Goal: Task Accomplishment & Management: Use online tool/utility

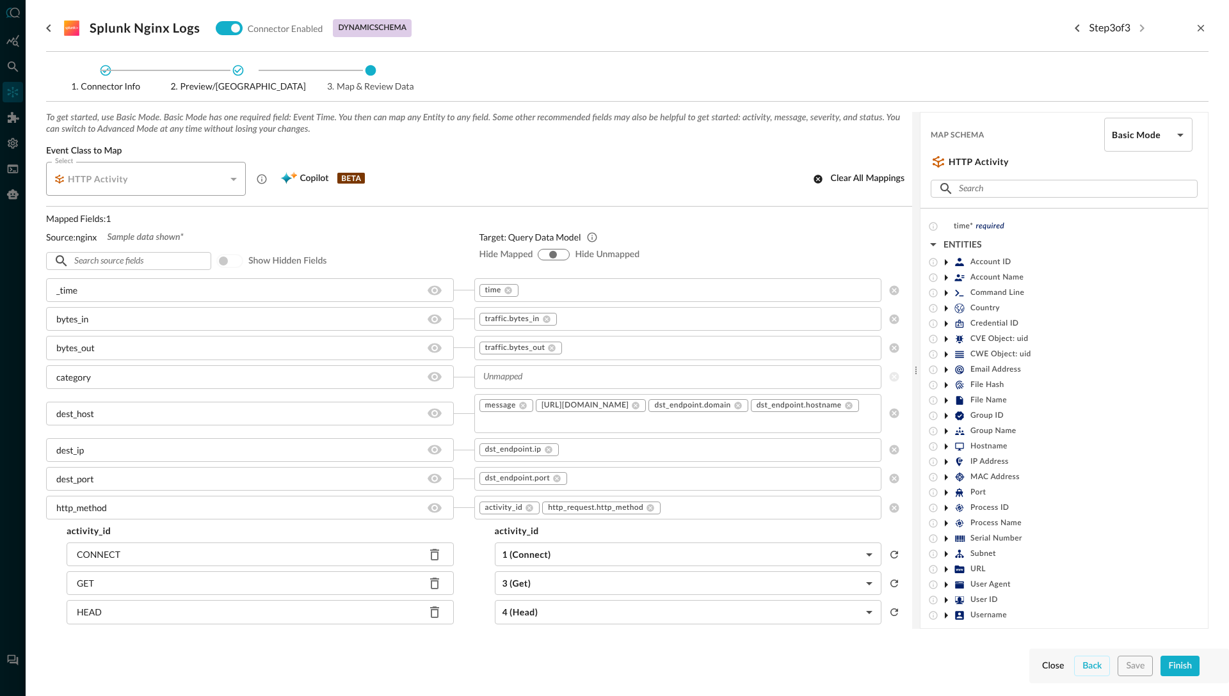
click at [947, 311] on icon at bounding box center [945, 308] width 15 height 15
click at [949, 307] on icon at bounding box center [946, 308] width 6 height 3
click at [949, 415] on icon at bounding box center [945, 415] width 15 height 15
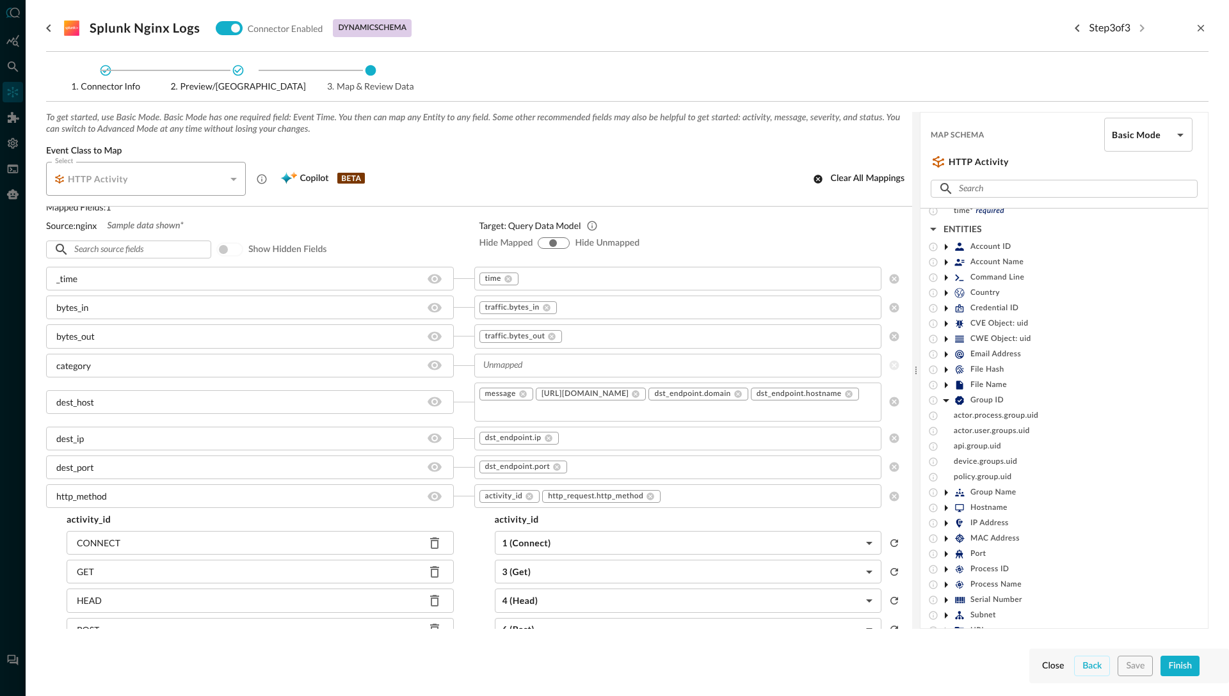
scroll to position [15, 0]
click at [986, 452] on div "api.group.uid" at bounding box center [1063, 446] width 287 height 15
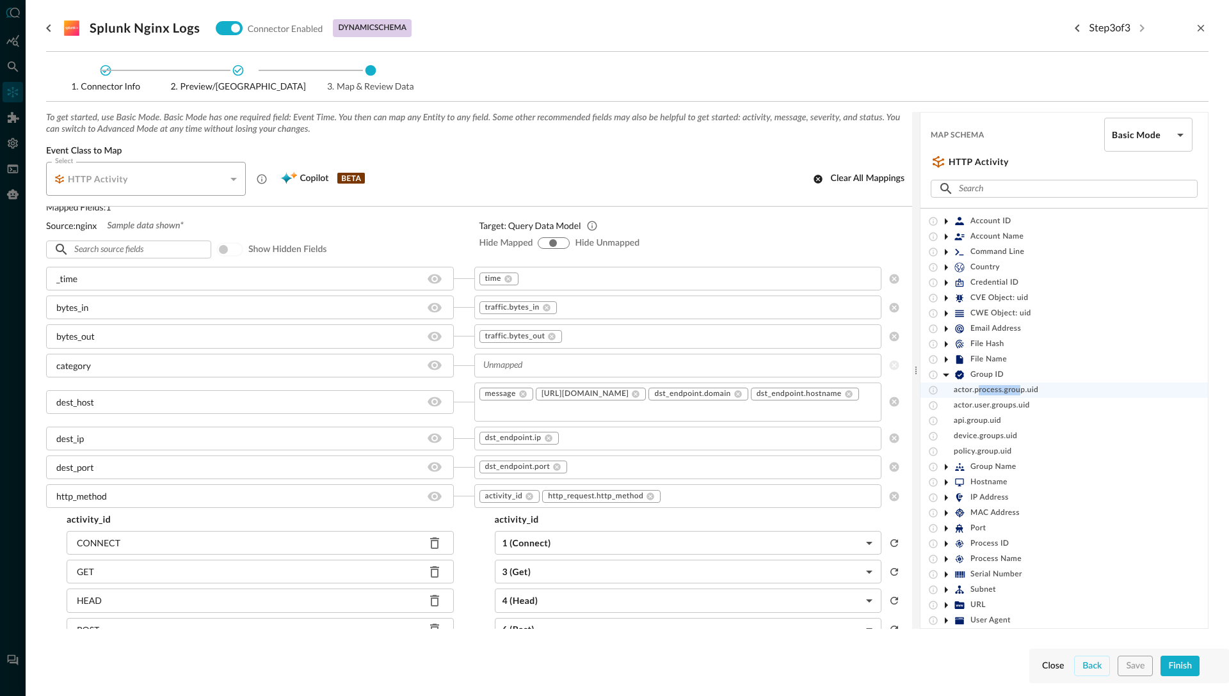
drag, startPoint x: 977, startPoint y: 392, endPoint x: 1019, endPoint y: 389, distance: 41.7
click at [1019, 389] on span "actor.process.group.uid" at bounding box center [996, 390] width 84 height 10
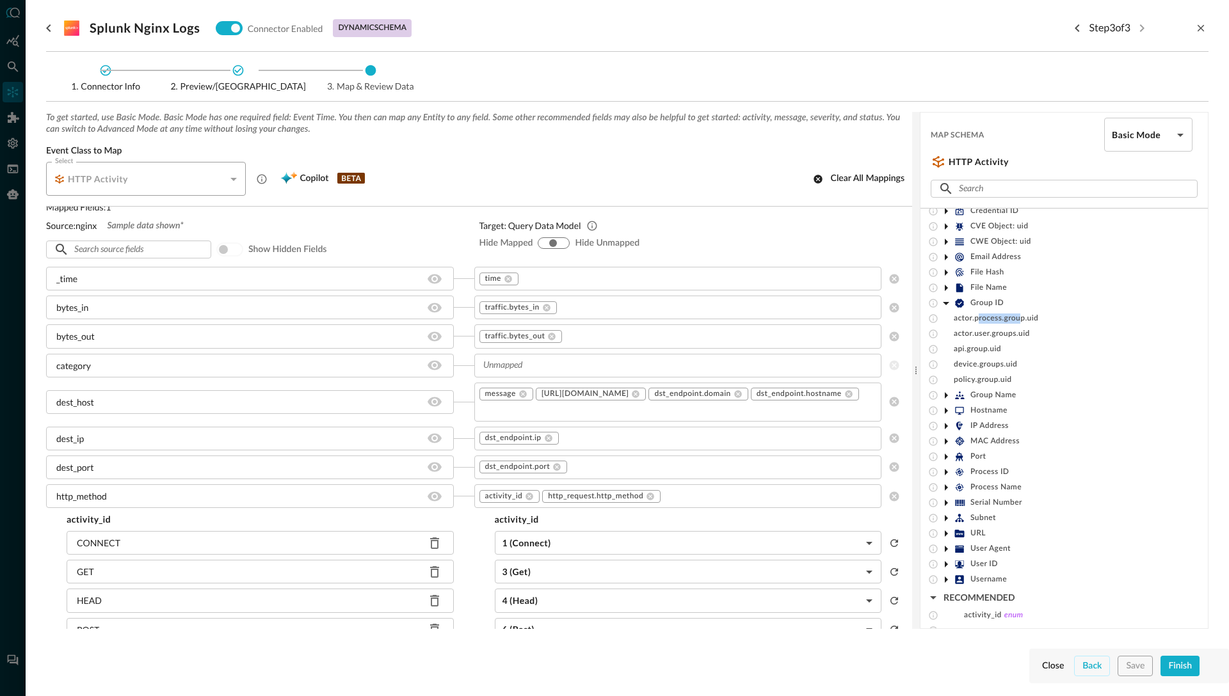
click at [945, 302] on icon at bounding box center [946, 303] width 6 height 3
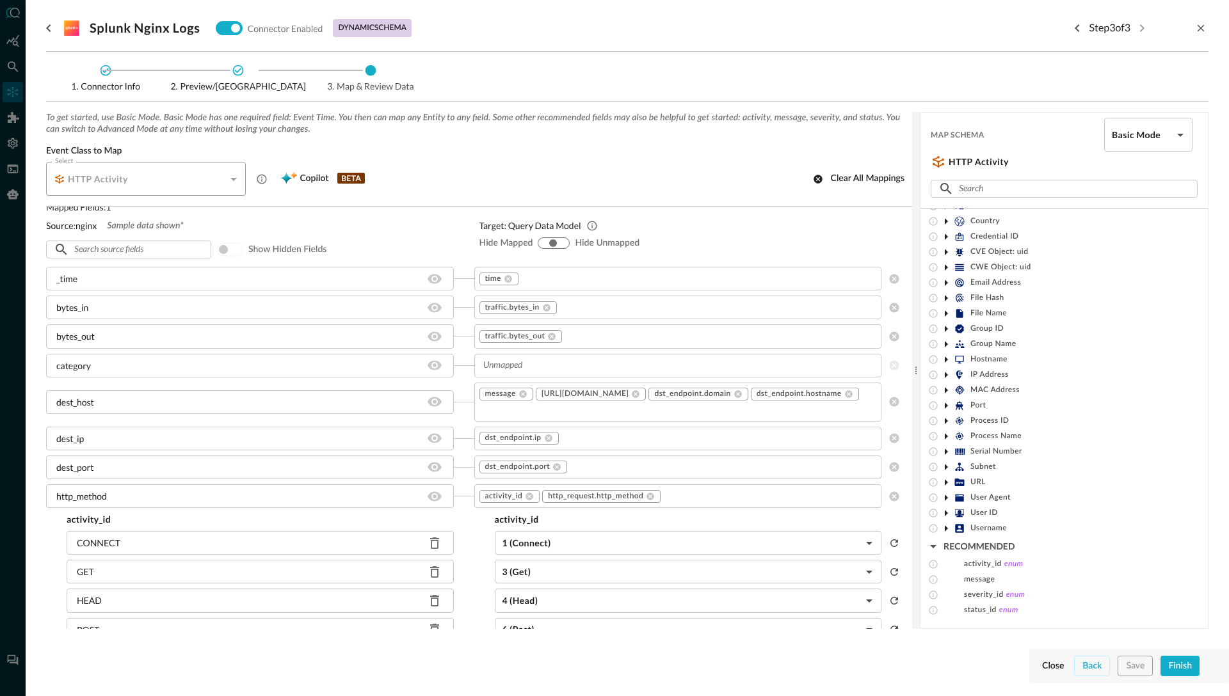
click at [945, 327] on icon at bounding box center [946, 329] width 3 height 6
click at [945, 303] on icon at bounding box center [946, 303] width 6 height 3
click at [947, 406] on icon at bounding box center [945, 405] width 15 height 15
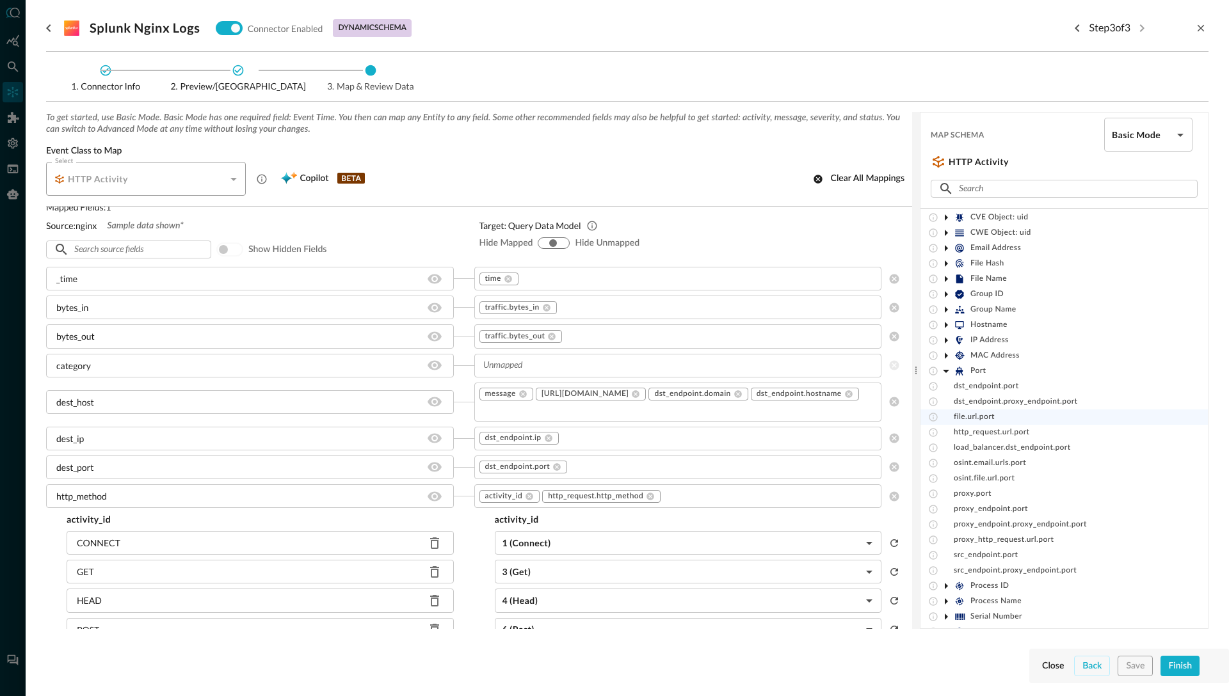
scroll to position [78, 0]
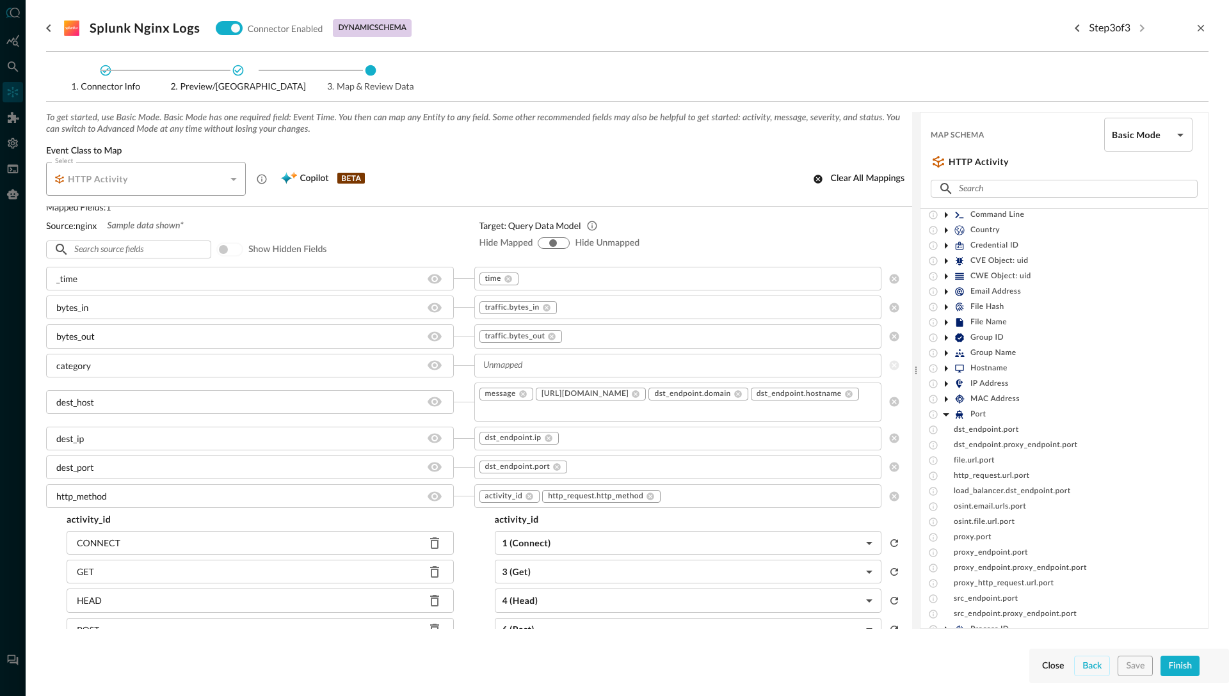
click at [947, 414] on icon at bounding box center [946, 415] width 6 height 3
click at [945, 382] on icon at bounding box center [946, 384] width 3 height 6
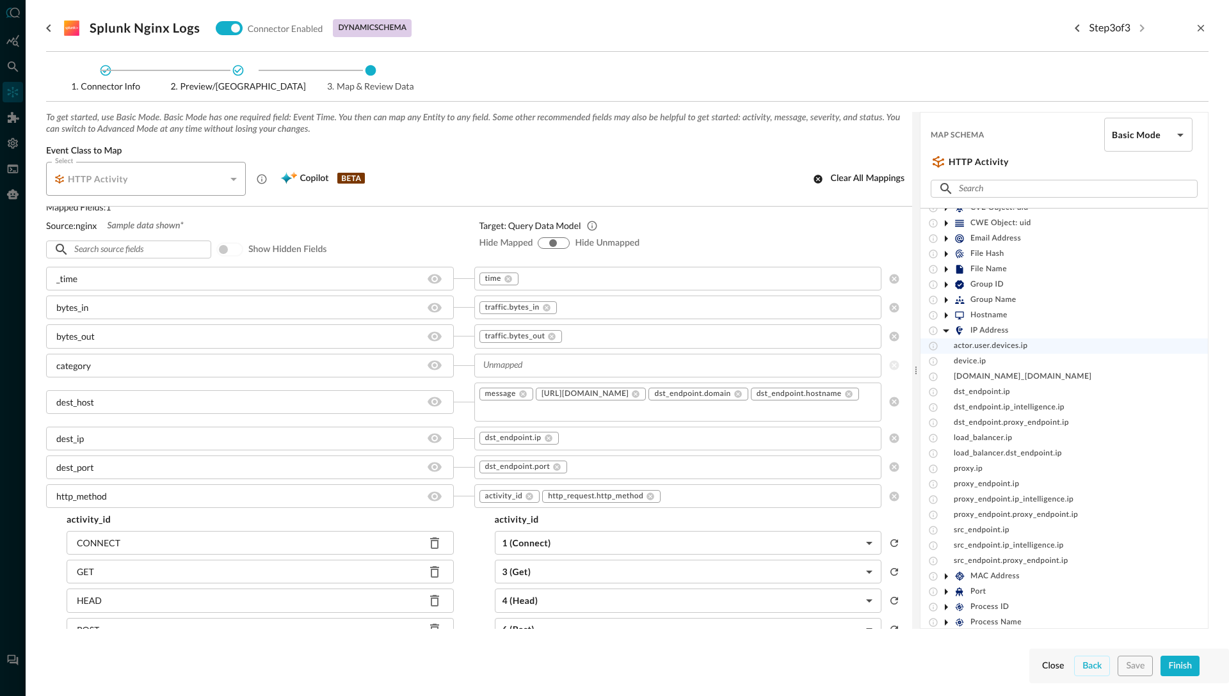
scroll to position [130, 0]
click at [1013, 410] on span "dst_endpoint.ip_intelligence.ip" at bounding box center [1009, 409] width 111 height 10
click at [975, 442] on span "load_balancer.ip" at bounding box center [983, 440] width 59 height 10
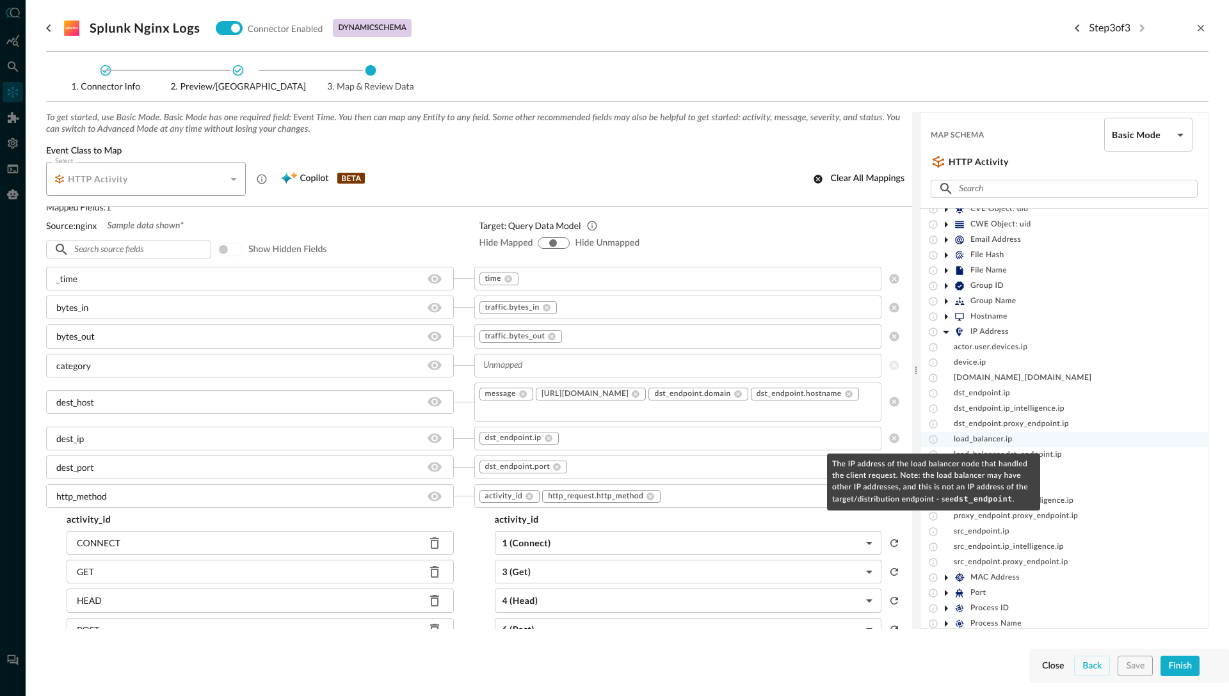
click at [933, 441] on icon at bounding box center [933, 439] width 8 height 8
click at [933, 440] on icon at bounding box center [933, 439] width 8 height 8
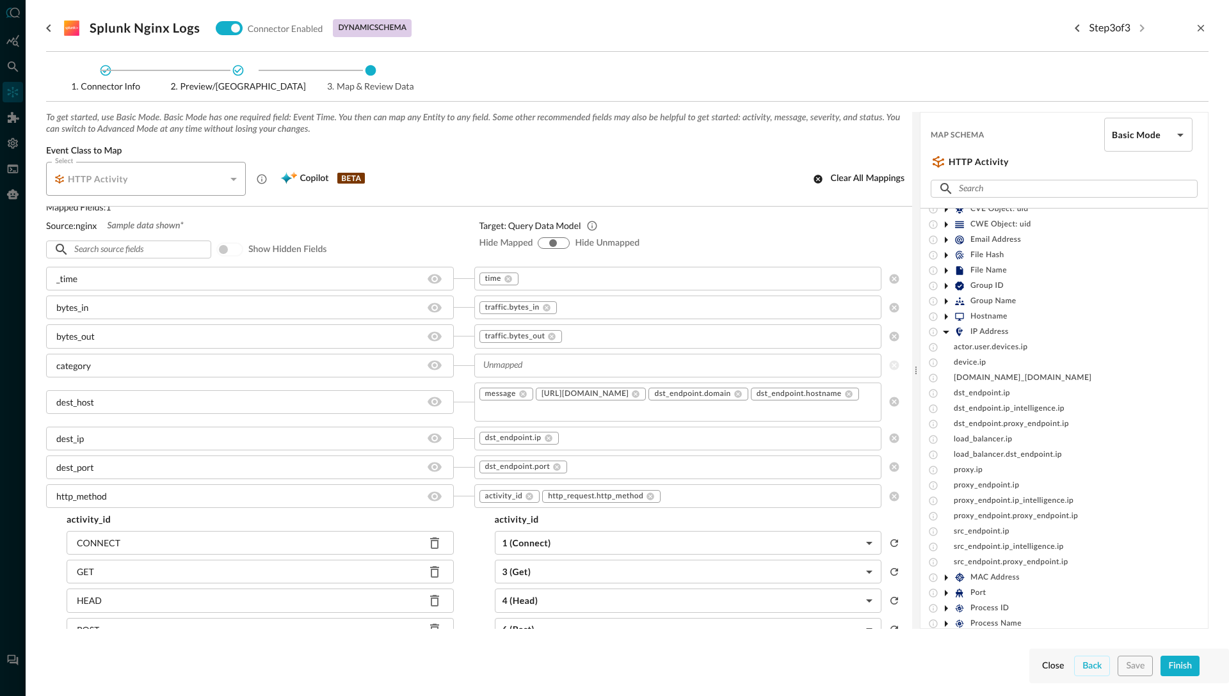
click at [129, 369] on div "category" at bounding box center [250, 366] width 408 height 24
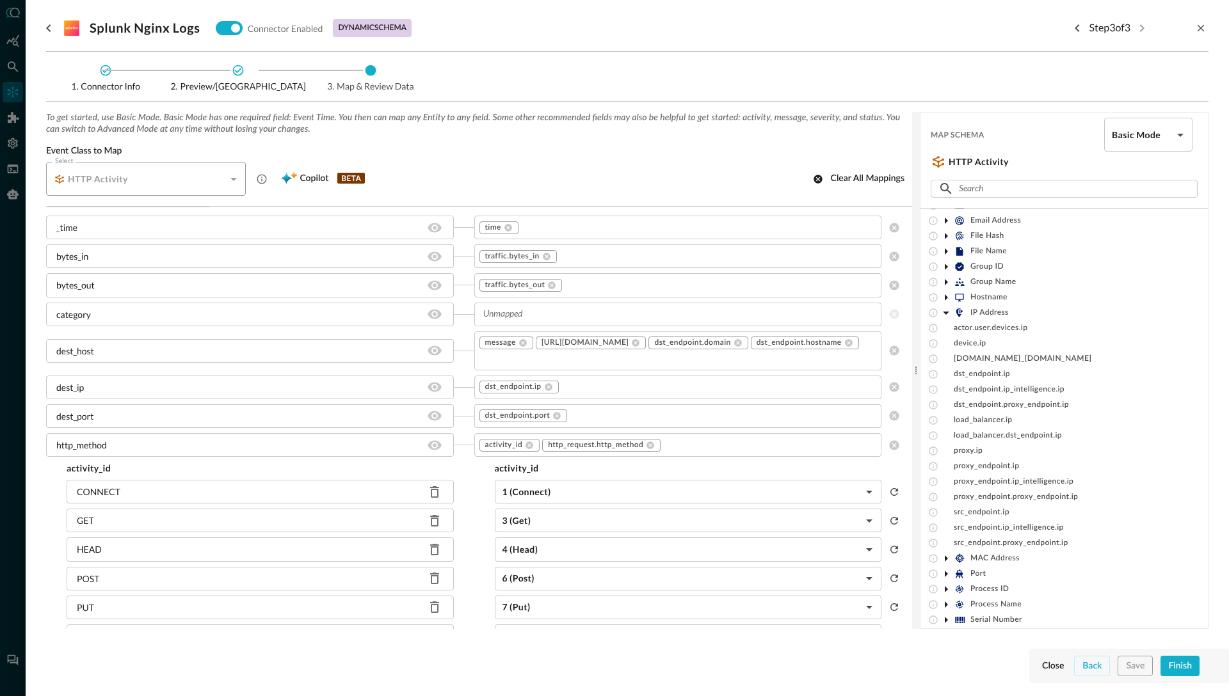
scroll to position [150, 0]
click at [1179, 134] on body "Connectors Help Logout BW ​ ​ Add Connector Export Connectors Cloud Infrastruct…" at bounding box center [614, 348] width 1229 height 696
click at [1148, 171] on li "Advanced Mode" at bounding box center [1148, 170] width 88 height 26
type input "advanced"
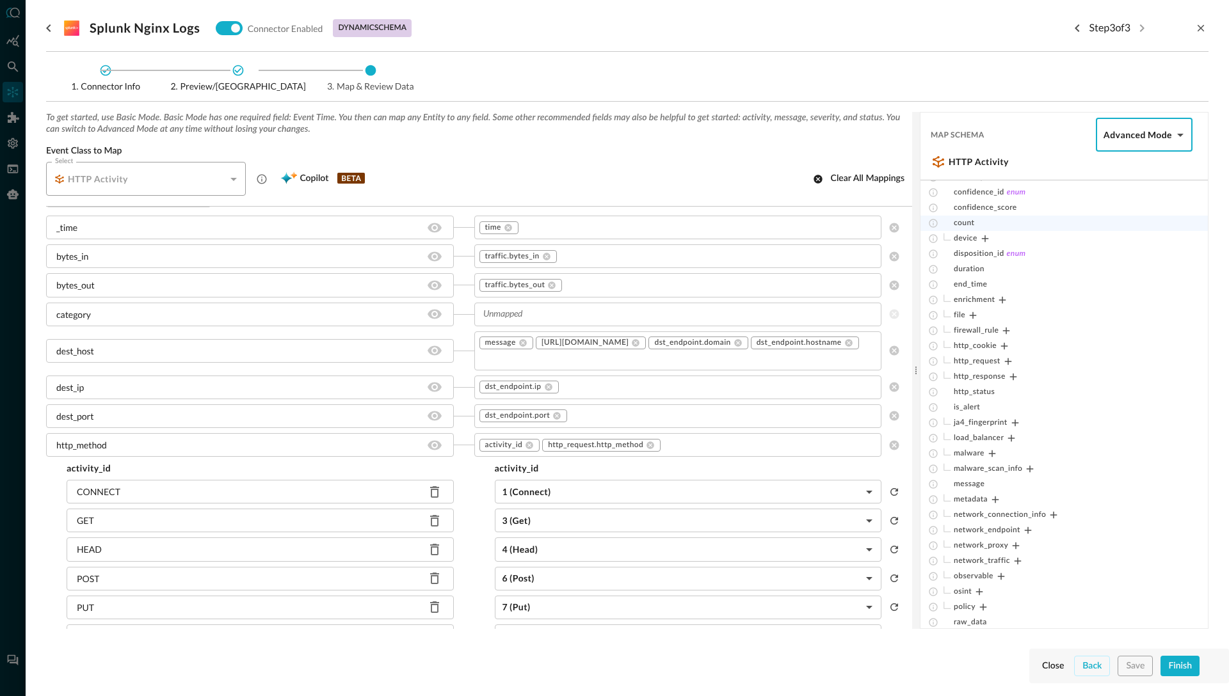
scroll to position [0, 0]
click at [653, 157] on div "Event Class to Map Select HTTP Activity CLASS_HTTP_ACTIVITY Select Copilot BETA…" at bounding box center [479, 170] width 866 height 51
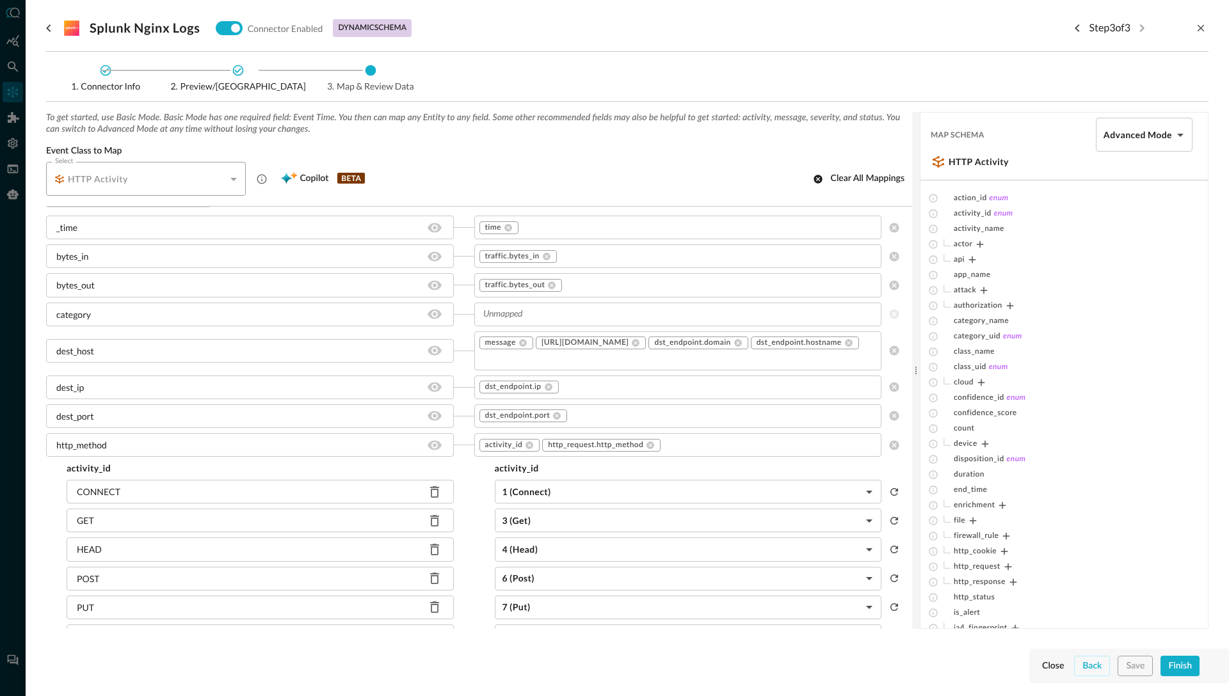
click at [236, 68] on icon at bounding box center [238, 70] width 13 height 13
click at [1070, 24] on icon "Previous step" at bounding box center [1077, 27] width 15 height 15
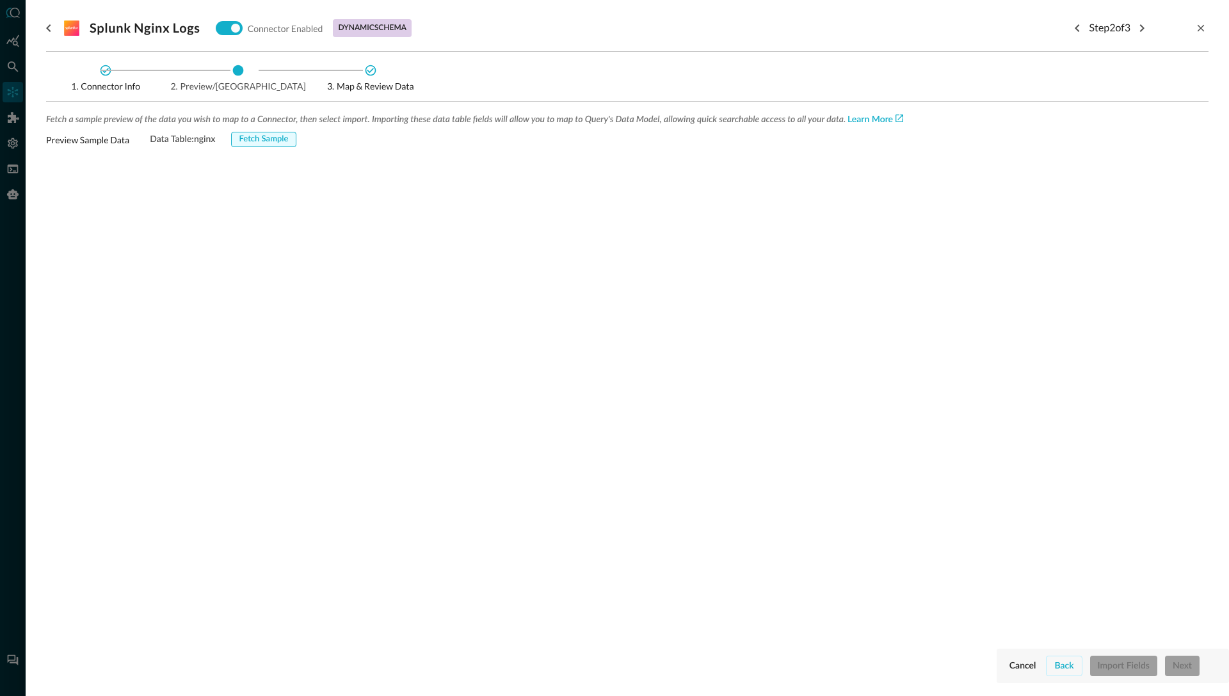
click at [273, 140] on div "Fetch Sample" at bounding box center [263, 140] width 49 height 15
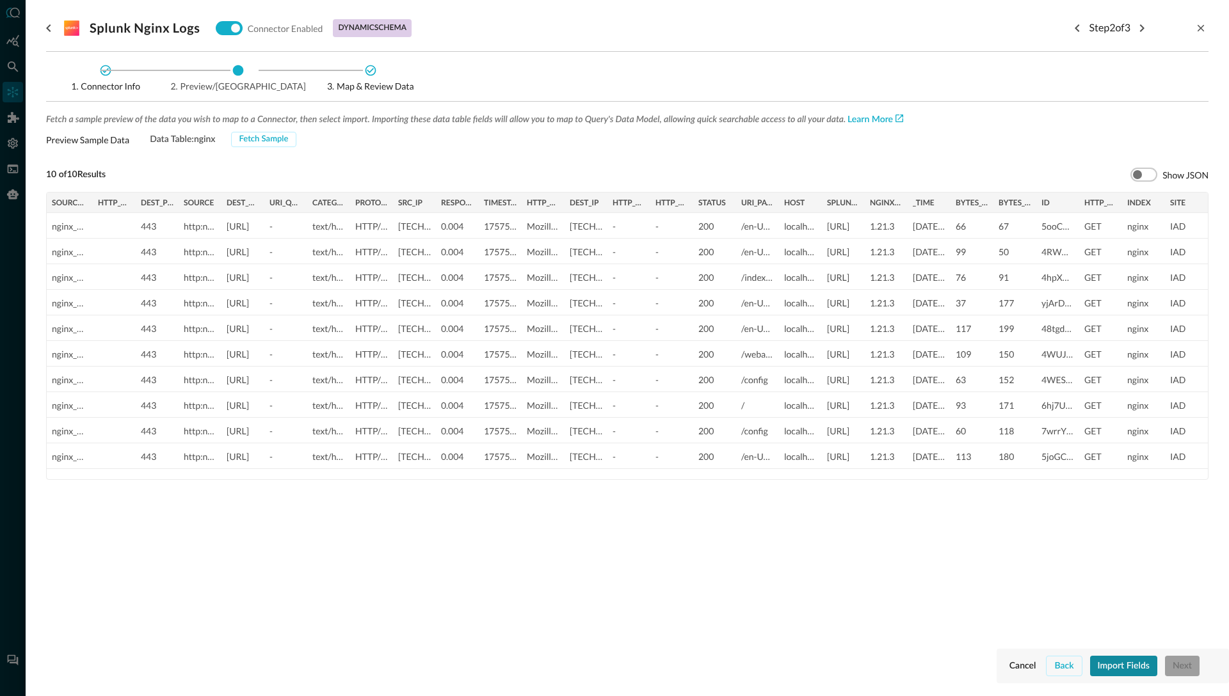
click at [1122, 665] on div "Import Fields" at bounding box center [1124, 667] width 52 height 16
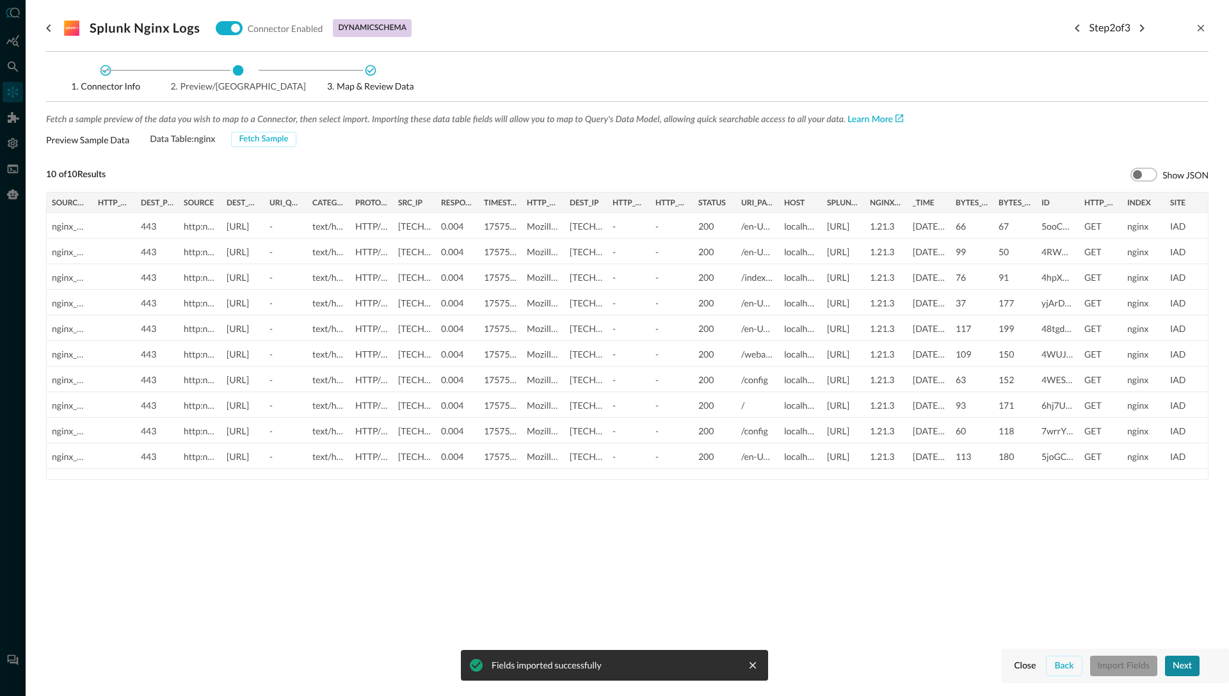
click at [1185, 666] on div "Next" at bounding box center [1182, 667] width 19 height 16
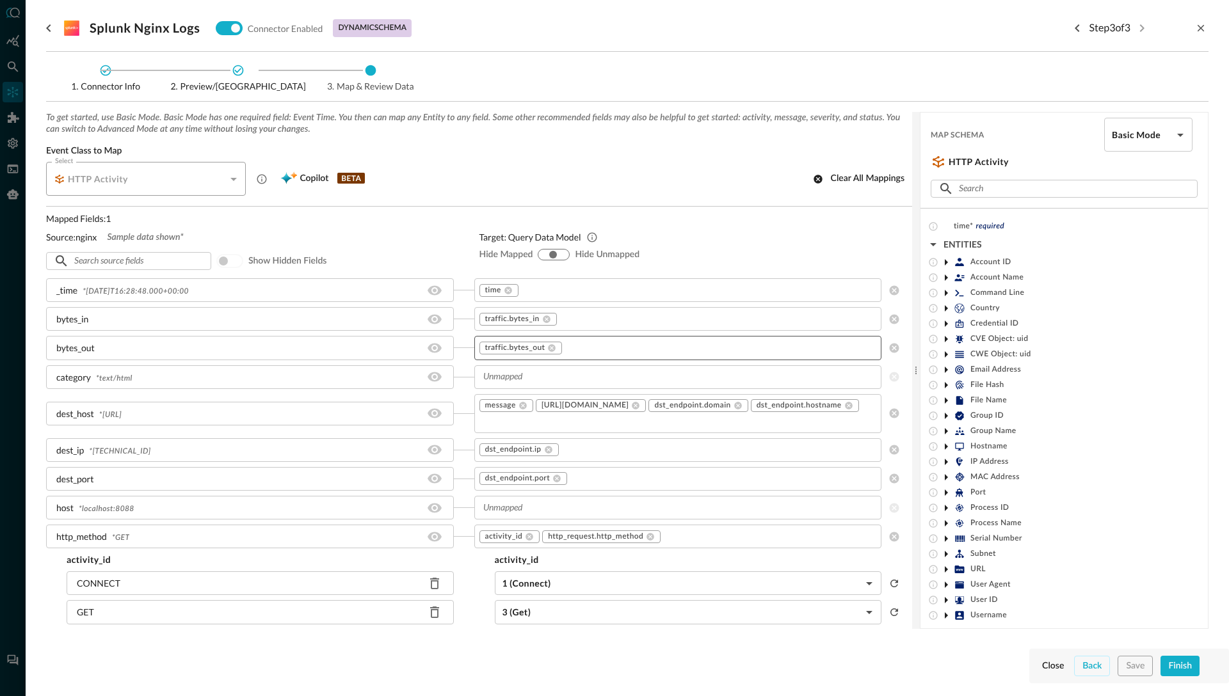
scroll to position [12, 0]
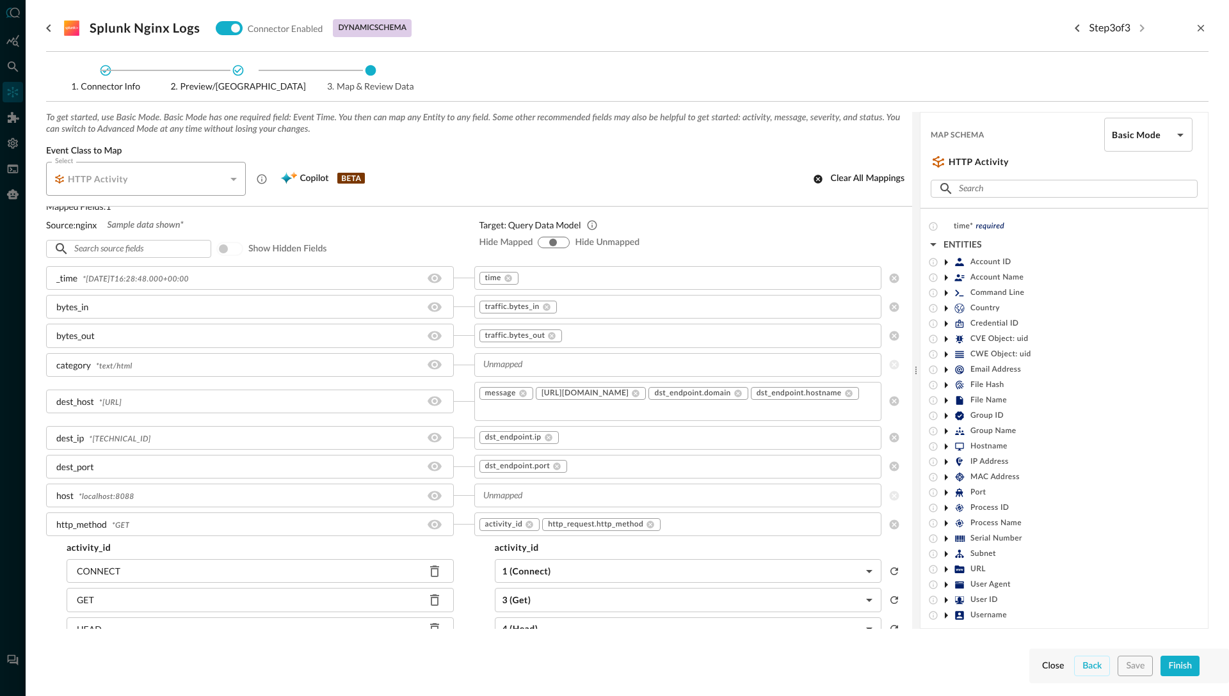
click at [119, 309] on div "bytes_in" at bounding box center [250, 307] width 408 height 24
click at [127, 436] on span "* [TECHNICAL_ID]" at bounding box center [119, 440] width 61 height 8
click at [118, 436] on span "* [TECHNICAL_ID]" at bounding box center [119, 440] width 61 height 8
click at [122, 399] on span "* [URL]" at bounding box center [110, 403] width 22 height 8
click at [113, 364] on span "* text/html" at bounding box center [114, 367] width 36 height 8
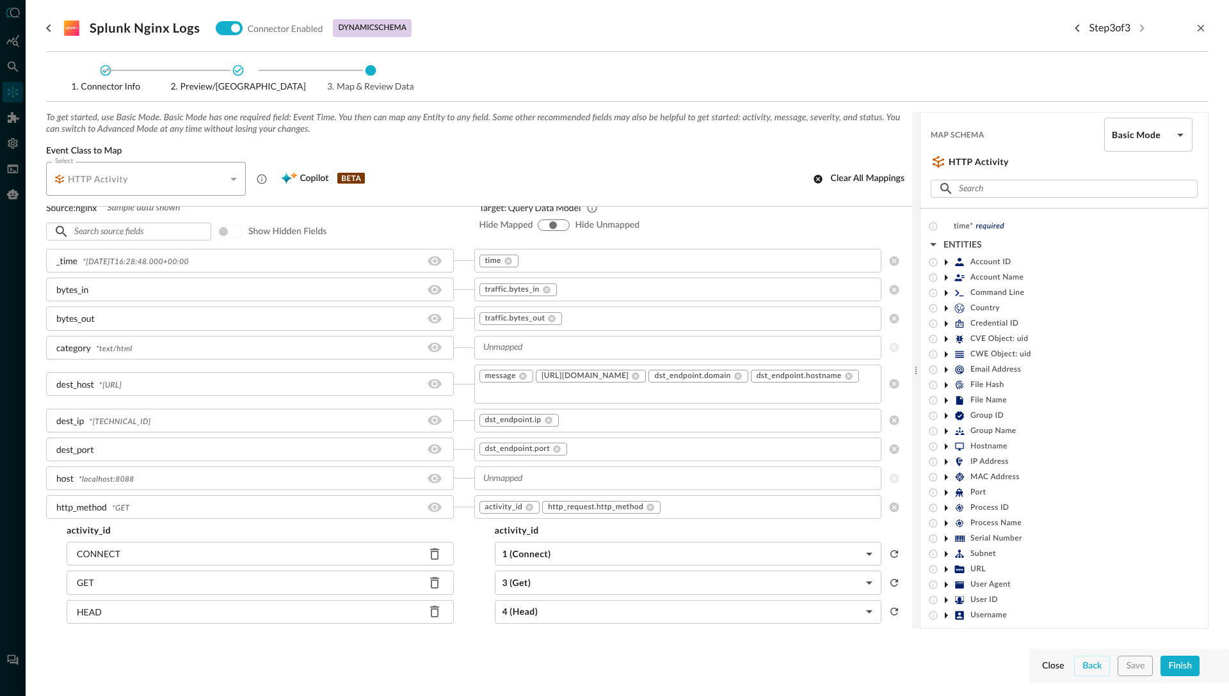
scroll to position [37, 0]
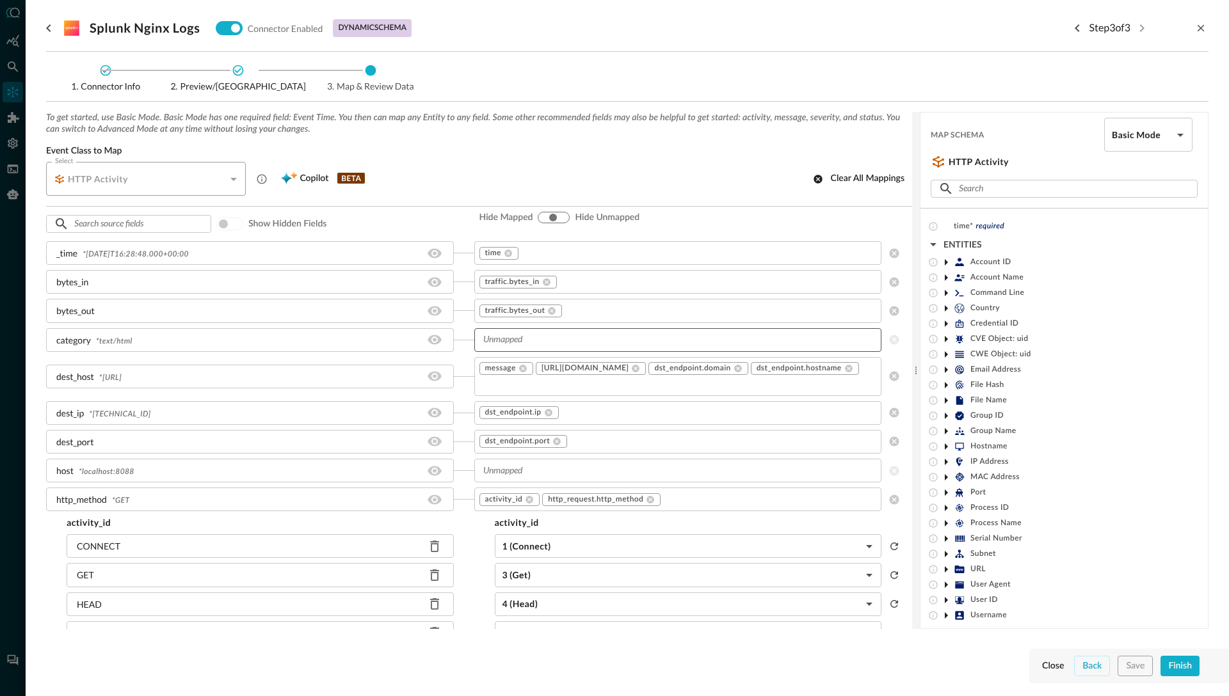
click at [521, 341] on input "text" at bounding box center [677, 340] width 398 height 16
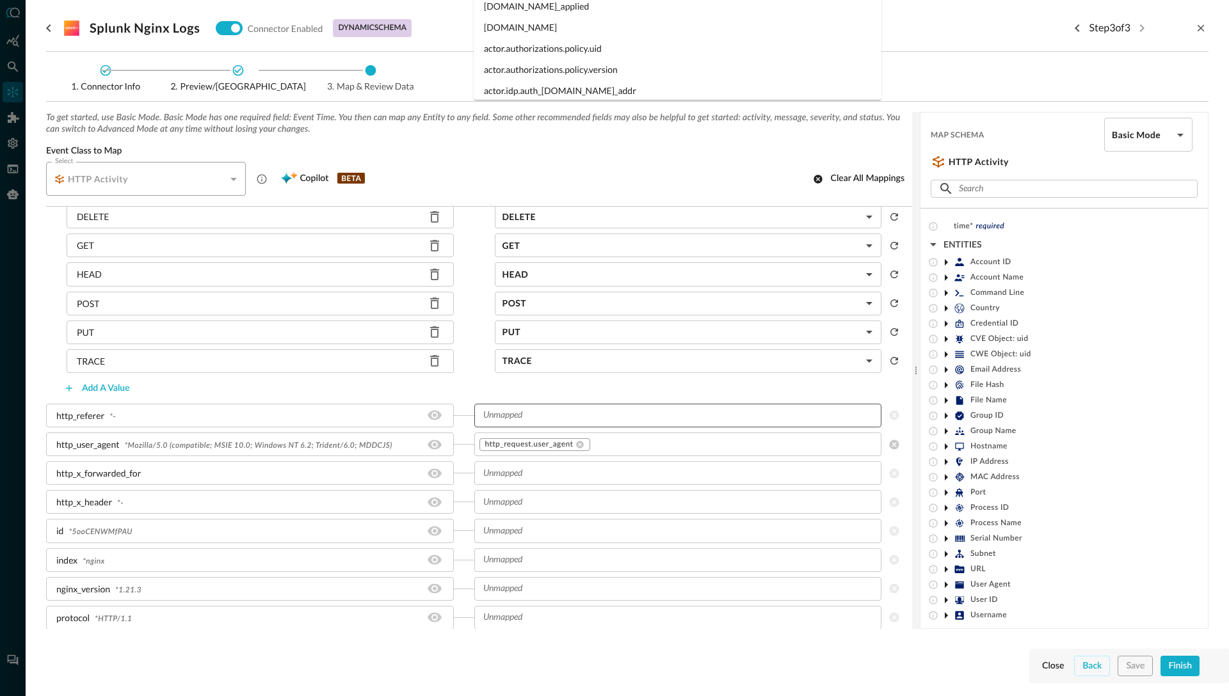
scroll to position [719, 0]
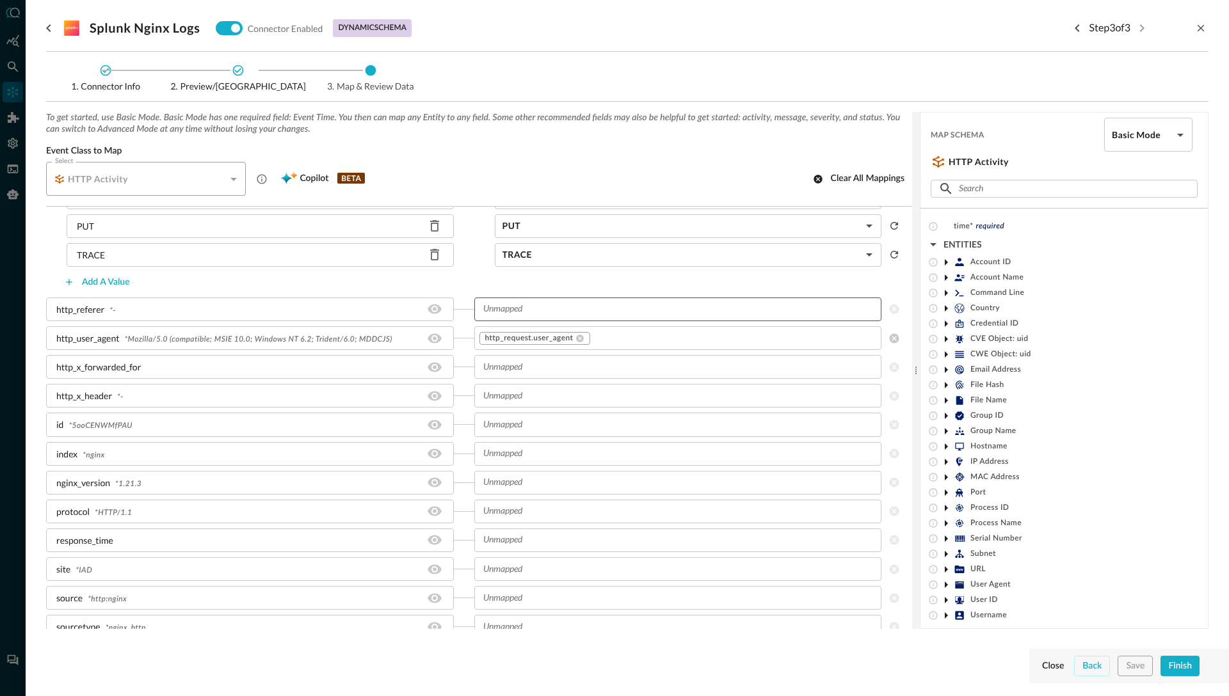
click at [534, 301] on input "text" at bounding box center [677, 309] width 398 height 16
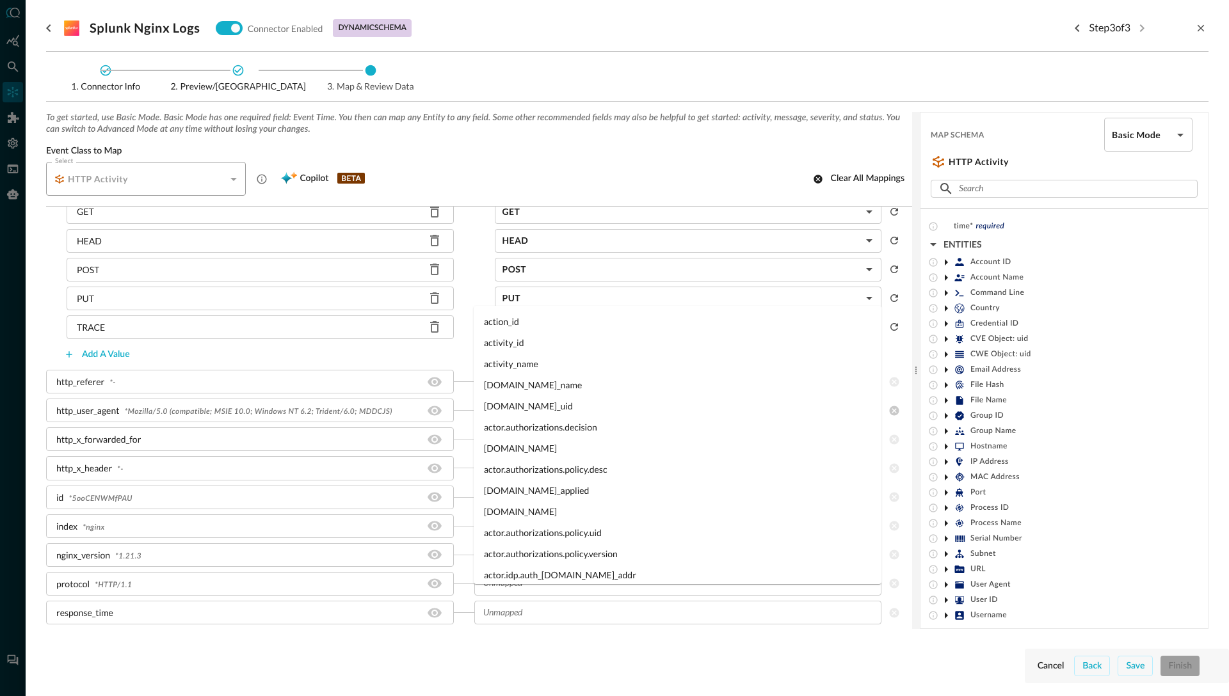
scroll to position [791, 0]
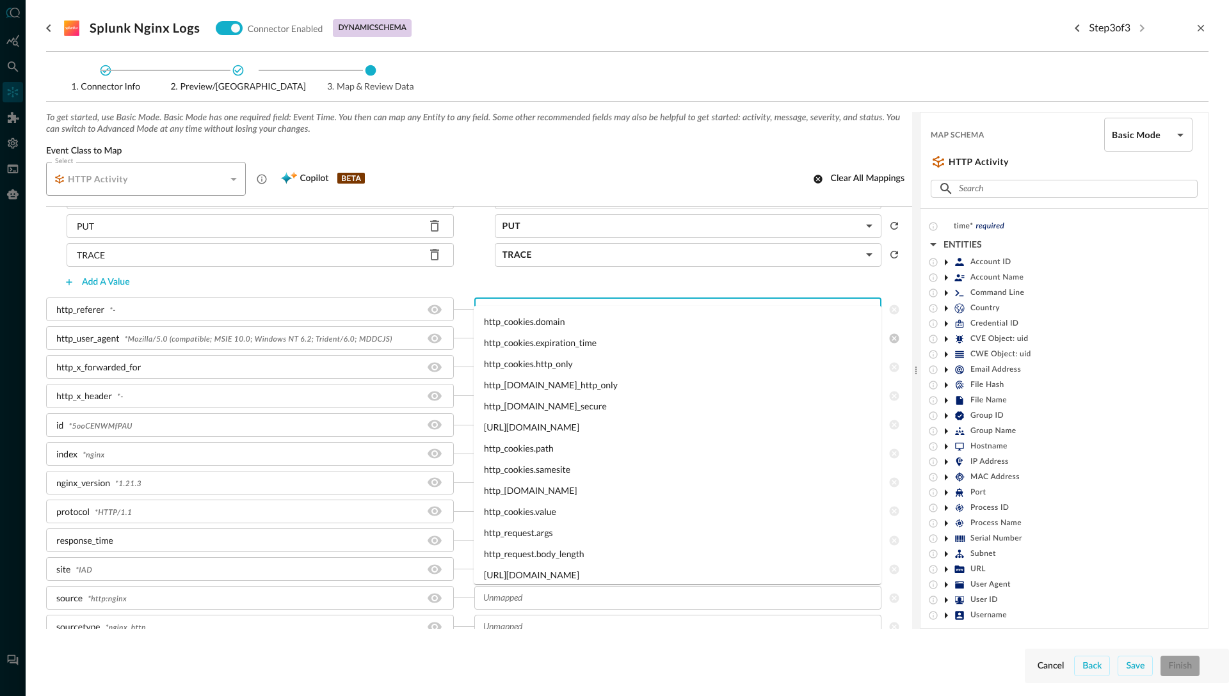
type input "http_c"
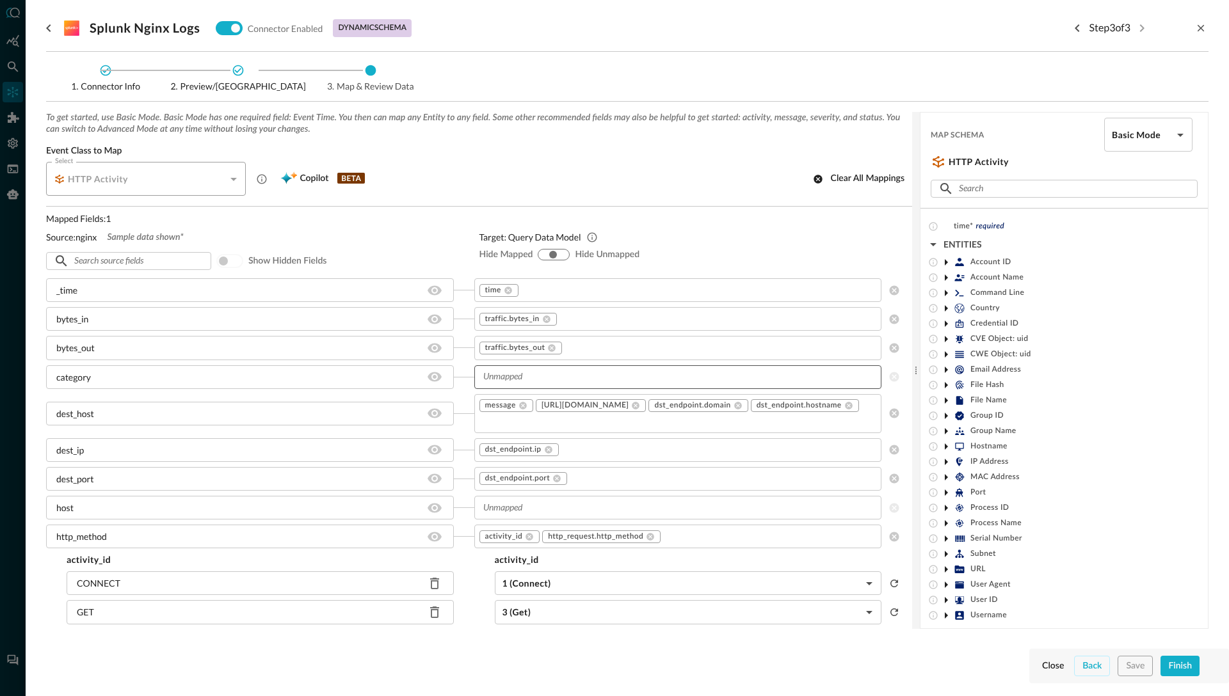
click at [510, 377] on input "text" at bounding box center [677, 377] width 398 height 16
click at [697, 380] on input "text" at bounding box center [677, 377] width 398 height 16
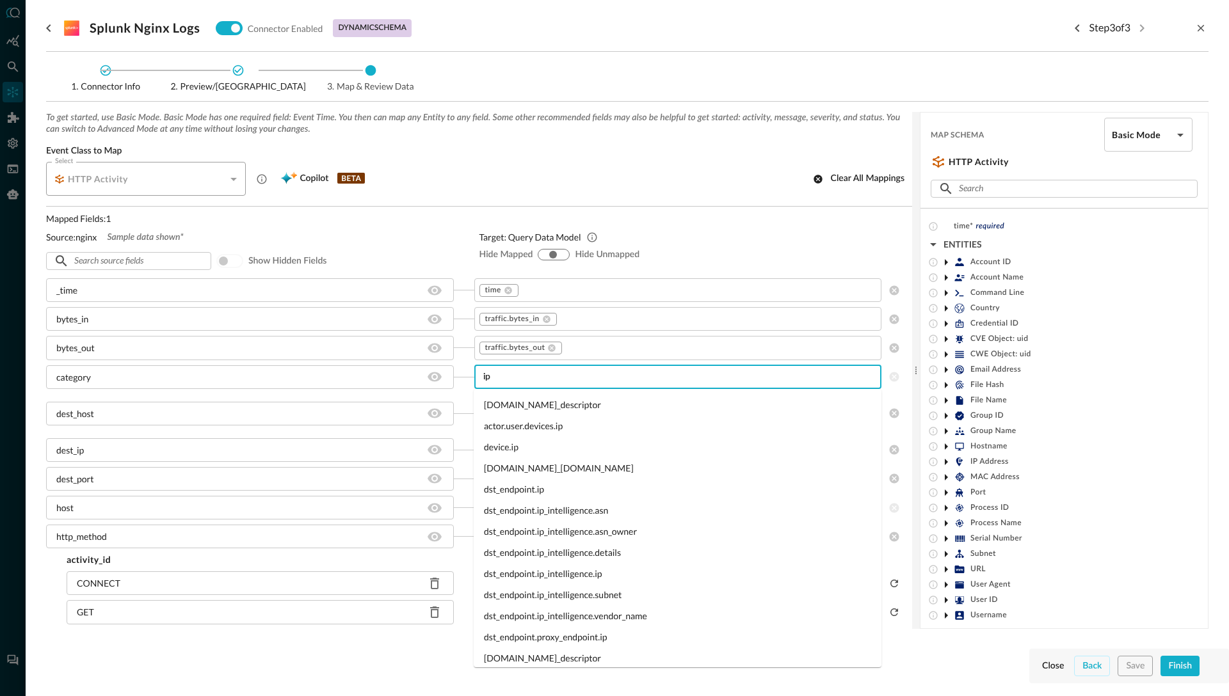
type input "i"
click at [444, 234] on div "Source: nginx Sample data shown*" at bounding box center [252, 236] width 413 height 13
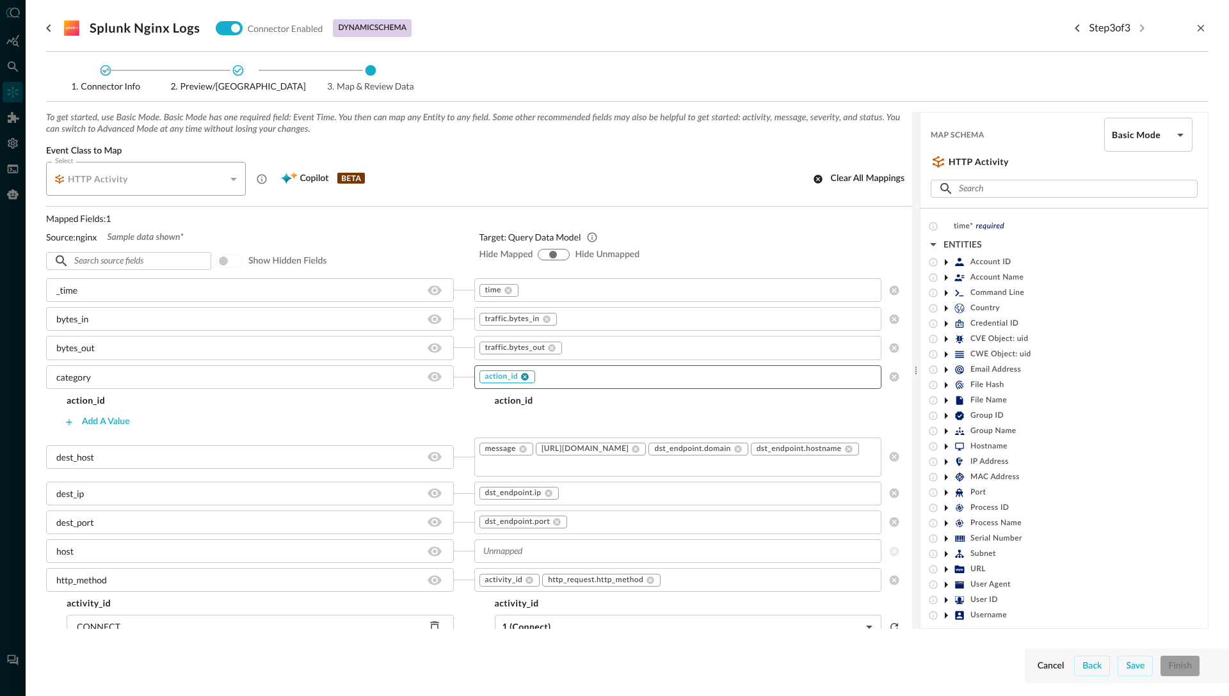
click at [526, 376] on icon at bounding box center [525, 377] width 8 height 8
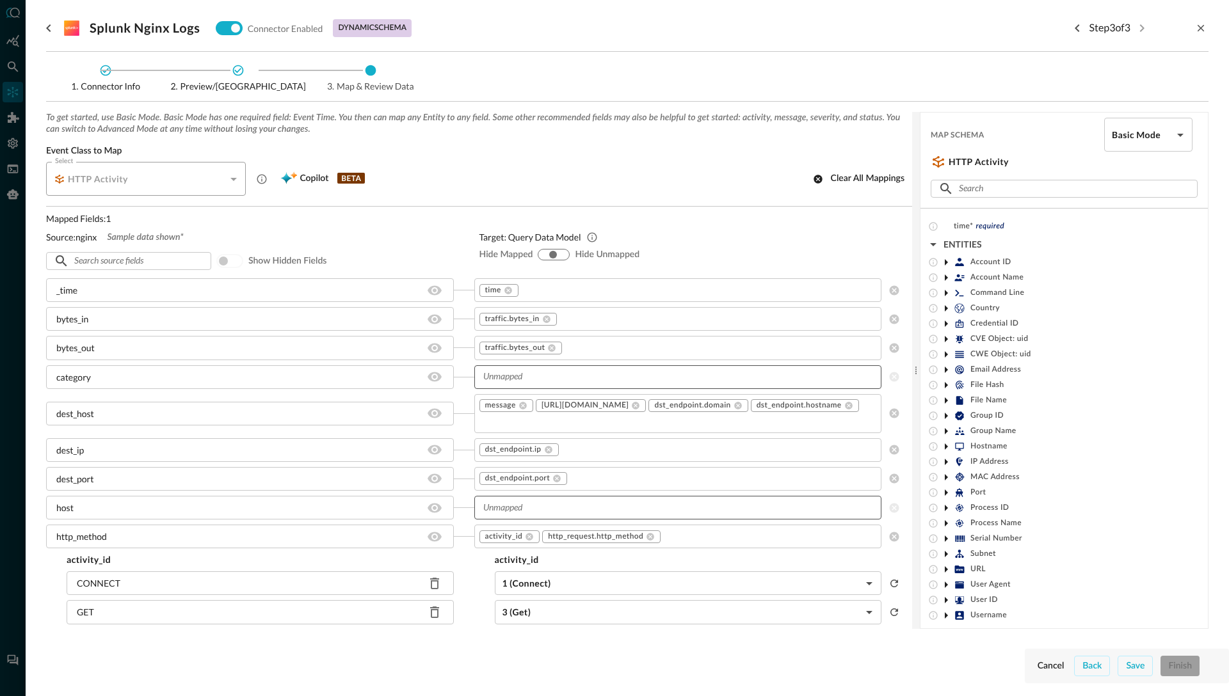
click at [510, 500] on input "text" at bounding box center [677, 508] width 398 height 16
click at [945, 417] on icon at bounding box center [946, 416] width 3 height 6
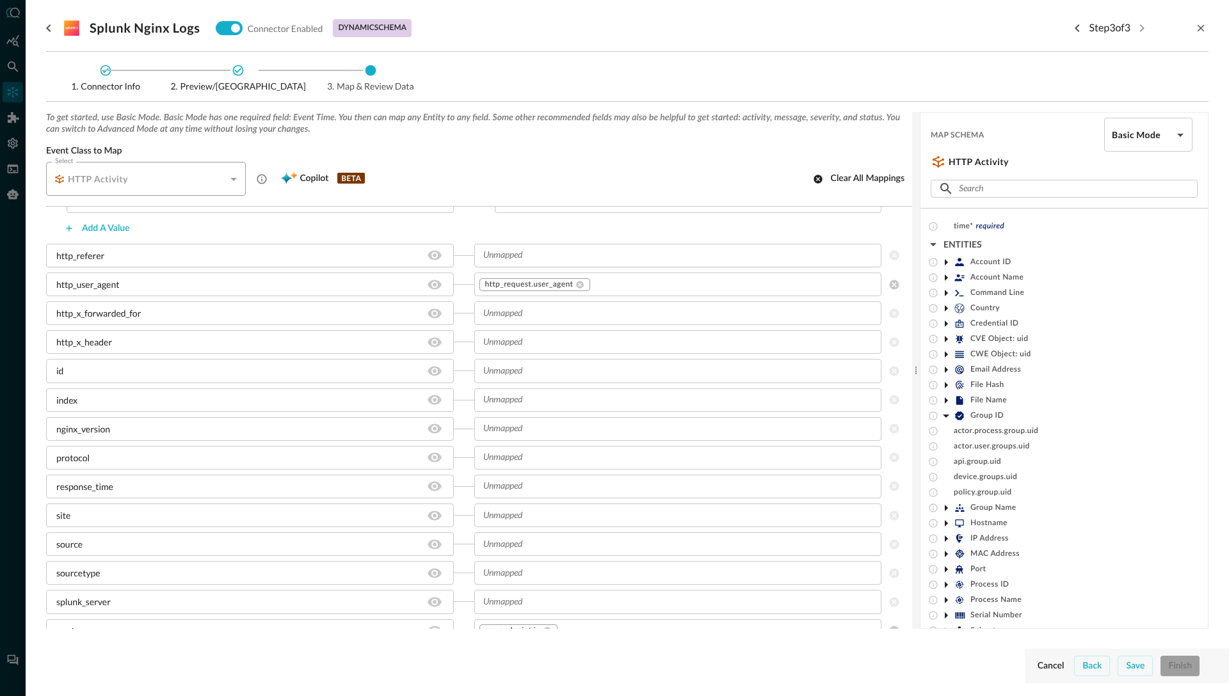
scroll to position [771, 0]
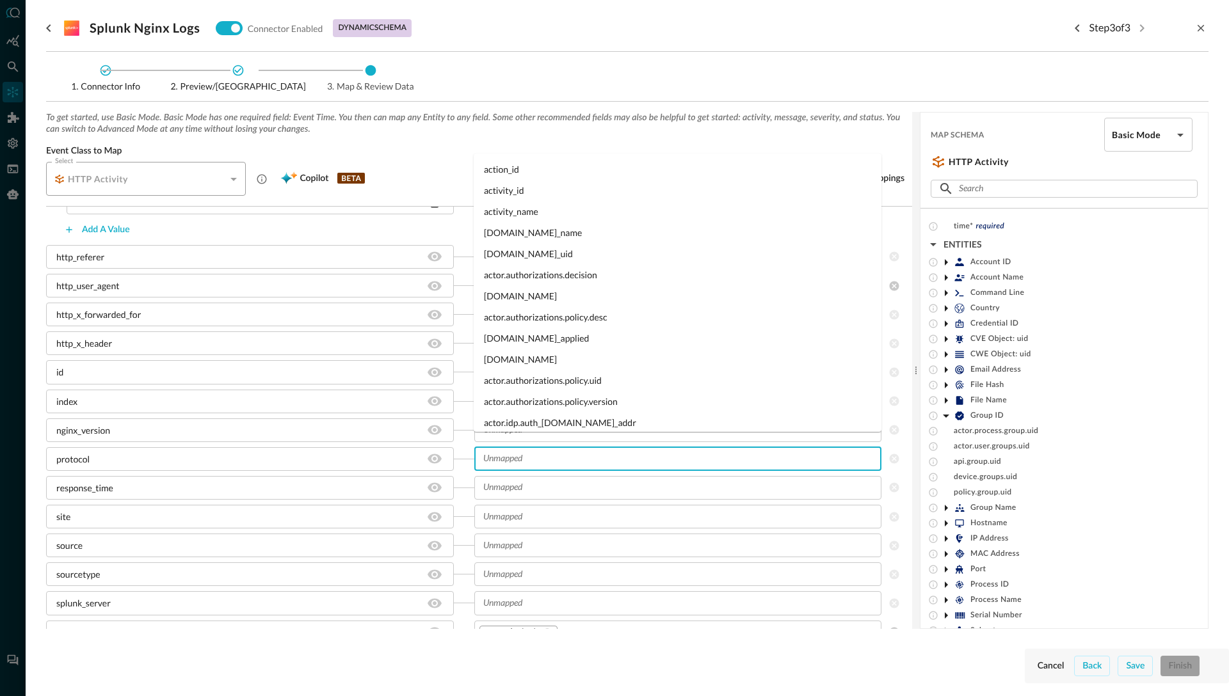
click at [499, 451] on input "text" at bounding box center [677, 459] width 398 height 16
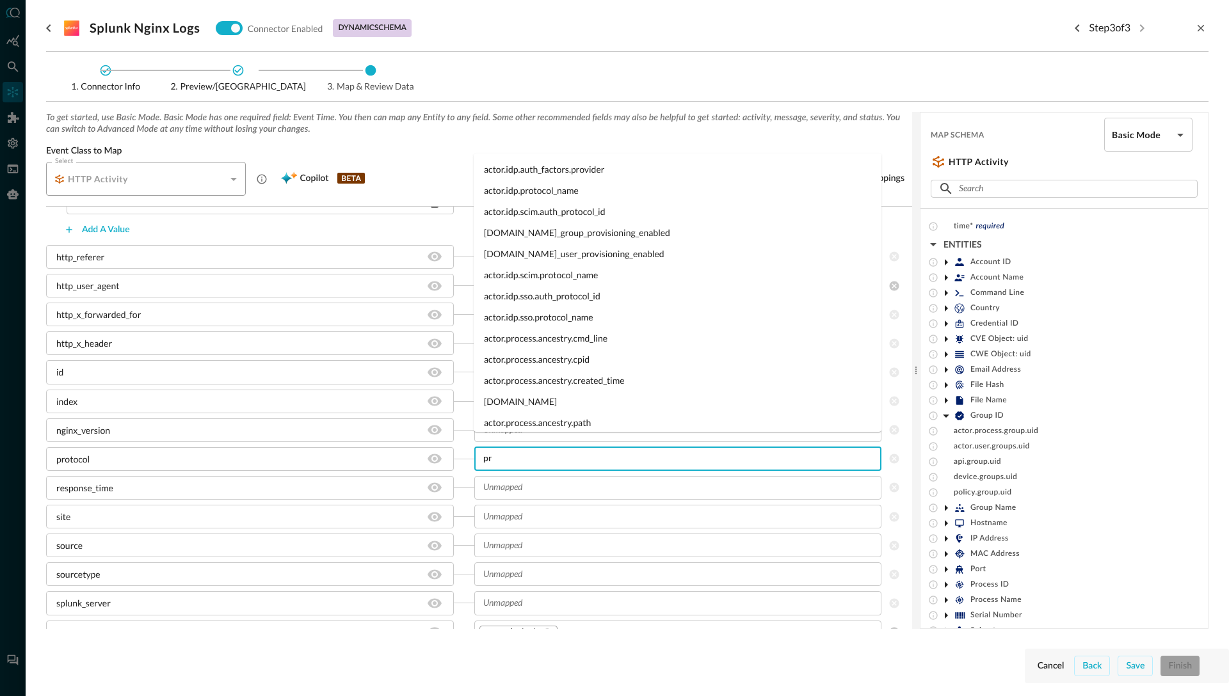
type input "p"
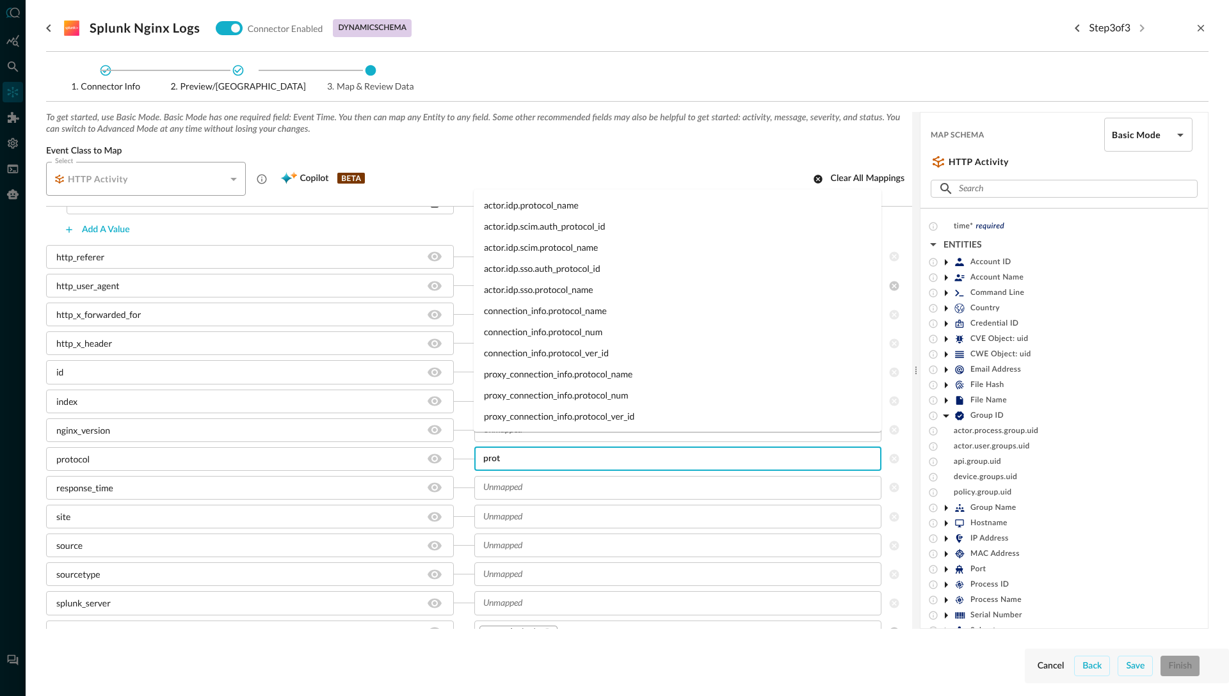
type input "proto"
drag, startPoint x: 514, startPoint y: 447, endPoint x: 477, endPoint y: 444, distance: 37.3
click at [477, 447] on div "proto ​" at bounding box center [678, 459] width 408 height 24
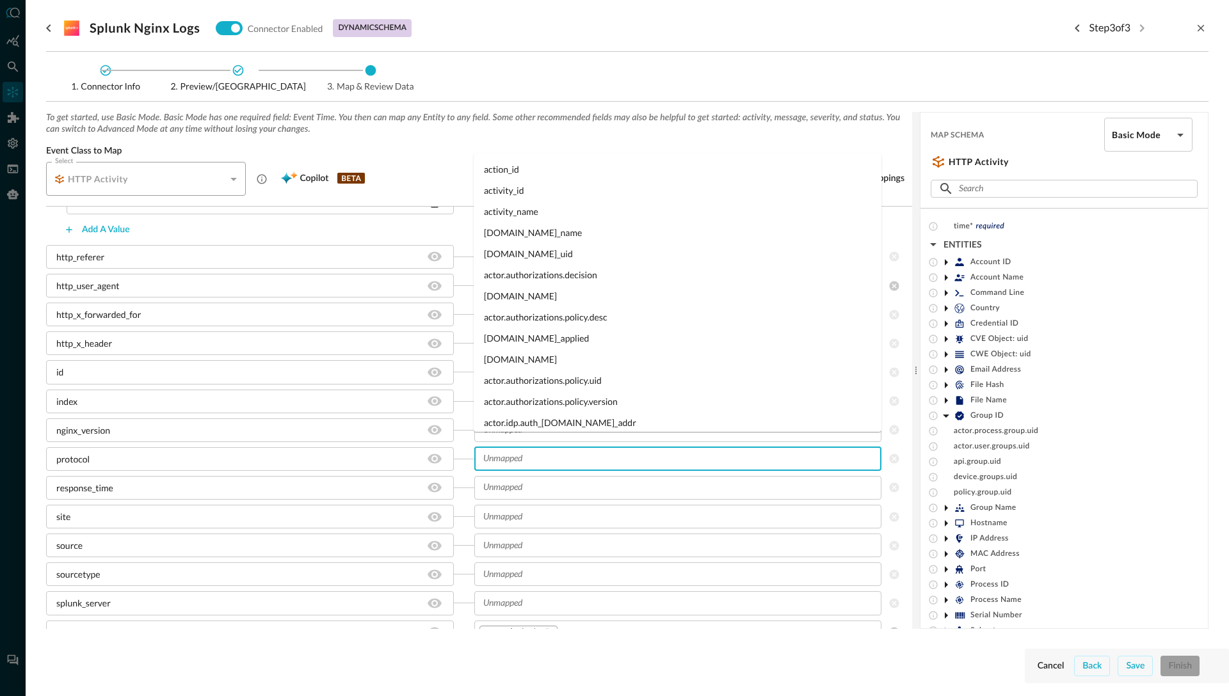
click at [462, 458] on div "_time time ​ bytes_in traffic.bytes_in ​ bytes_out traffic.bytes_out ​ category…" at bounding box center [479, 270] width 866 height 1527
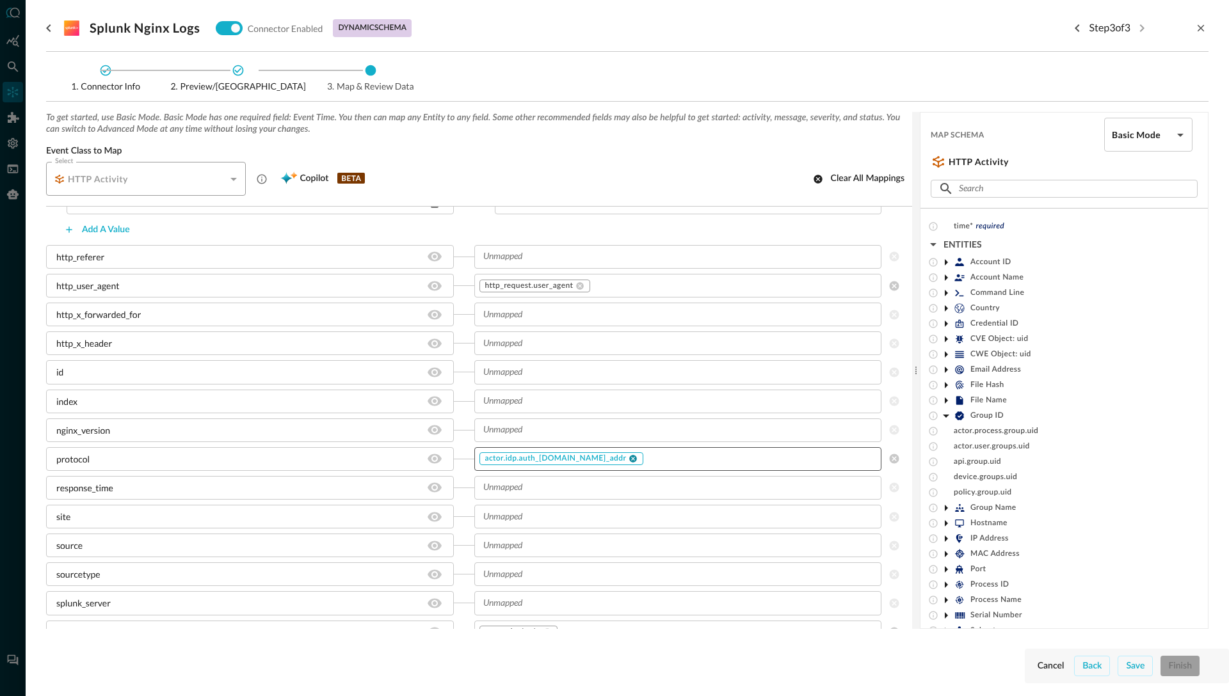
click at [629, 455] on icon at bounding box center [633, 459] width 8 height 8
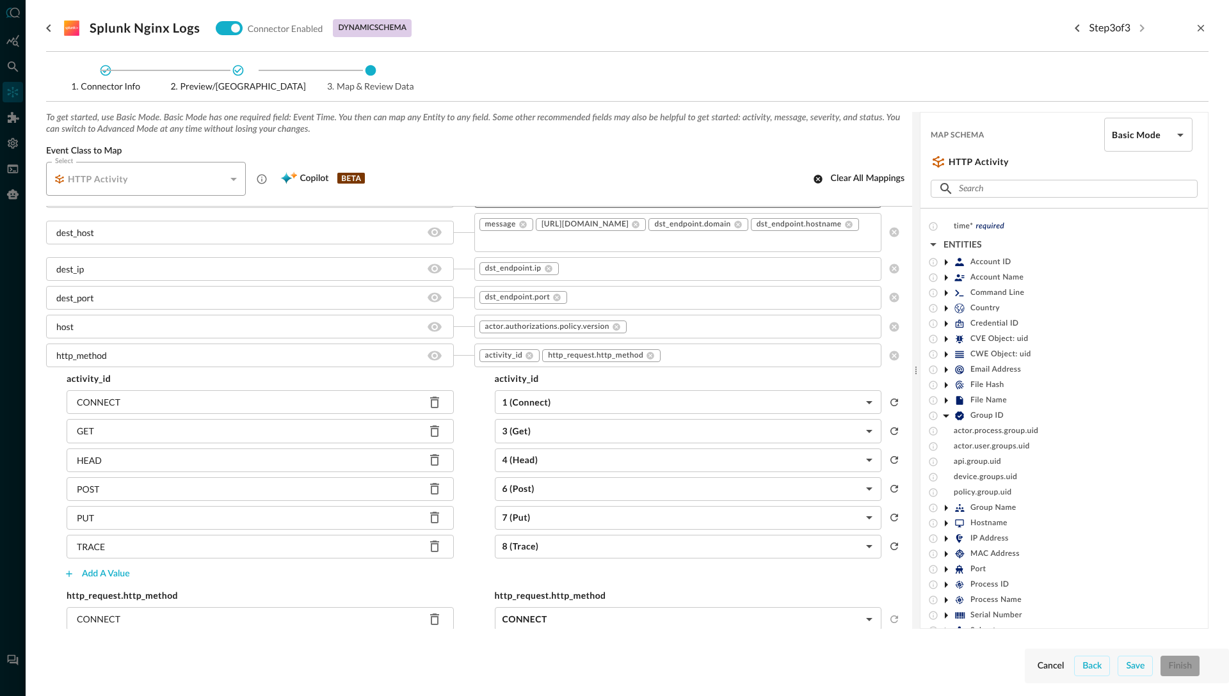
scroll to position [0, 0]
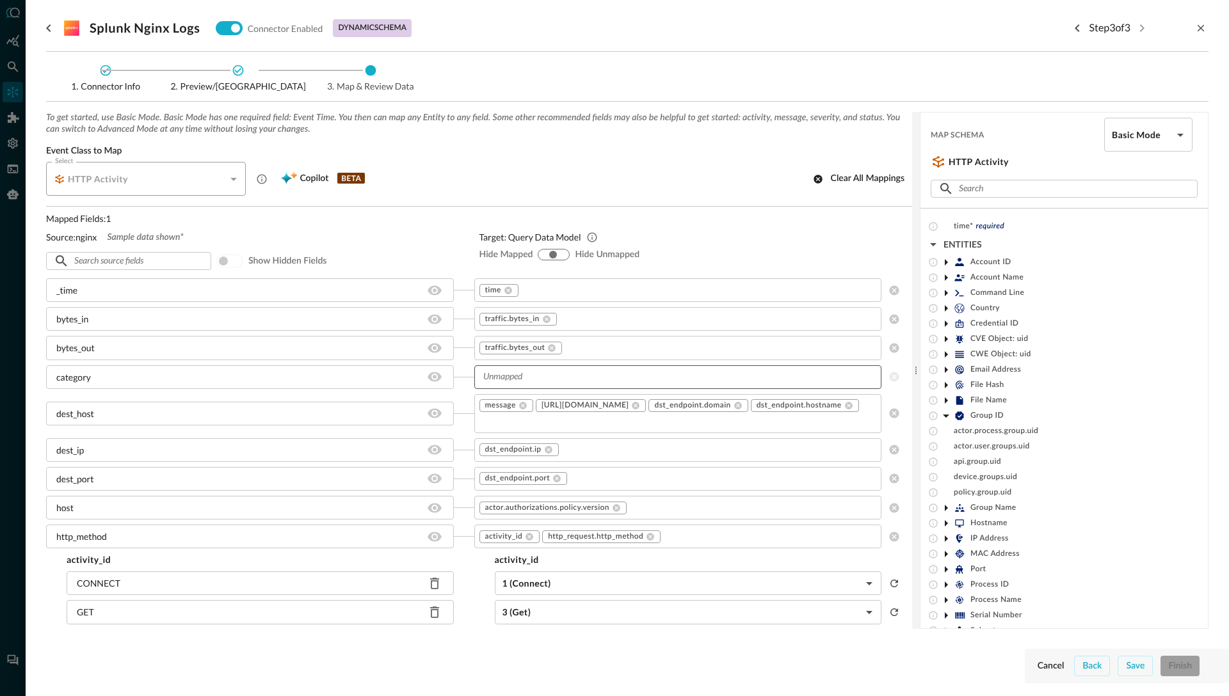
click at [947, 417] on icon at bounding box center [946, 416] width 6 height 3
click at [446, 157] on div "Event Class to Map Select HTTP Activity CLASS_HTTP_ACTIVITY Select Copilot BETA…" at bounding box center [479, 170] width 866 height 51
click at [933, 243] on icon "button" at bounding box center [933, 244] width 15 height 15
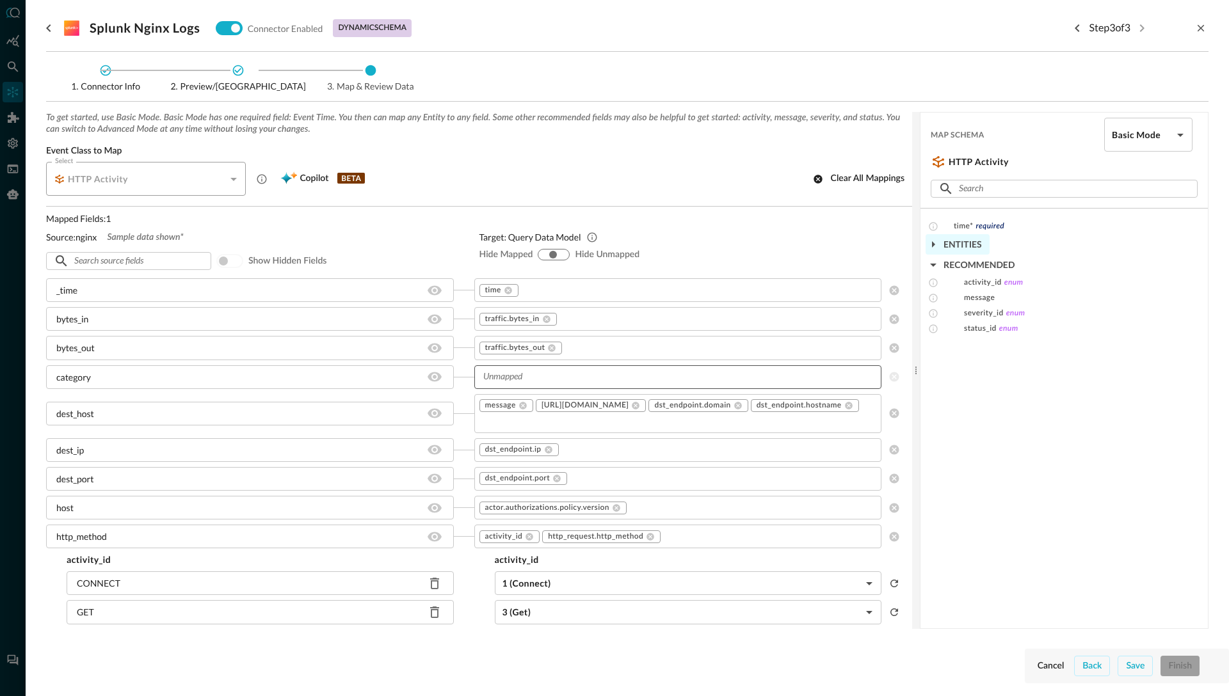
click at [933, 243] on icon "button" at bounding box center [933, 244] width 3 height 6
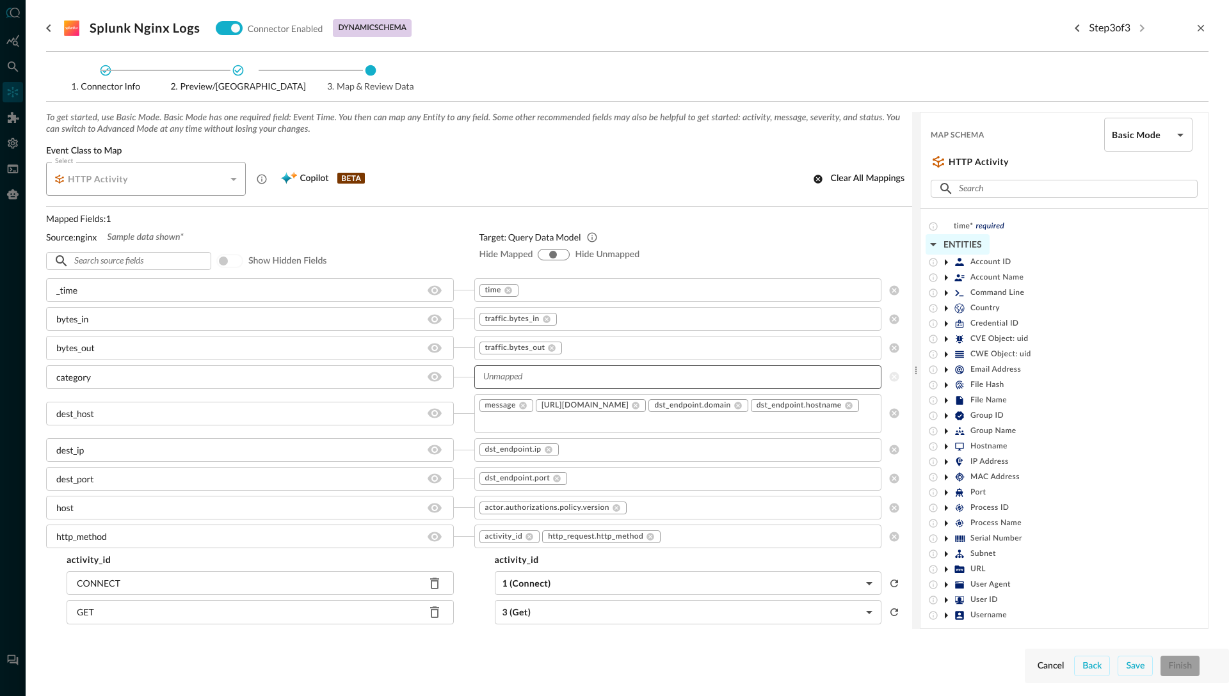
click at [1024, 243] on div "ENTITIES" at bounding box center [1063, 244] width 287 height 20
click at [671, 212] on div "Target: Query Data Model Hide Mapped hide-mapped show-all hide-unmapped Hide Un…" at bounding box center [695, 242] width 433 height 61
click at [51, 26] on icon "go back" at bounding box center [48, 27] width 15 height 15
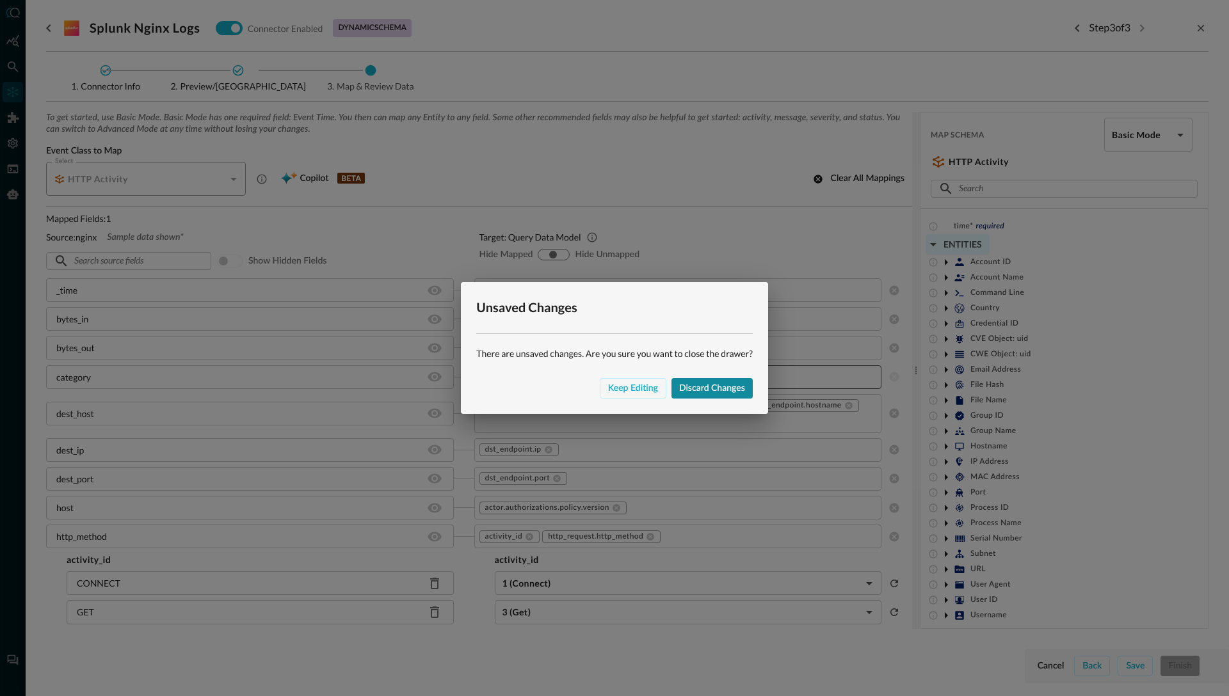
click at [709, 389] on div "Discard changes" at bounding box center [712, 389] width 66 height 16
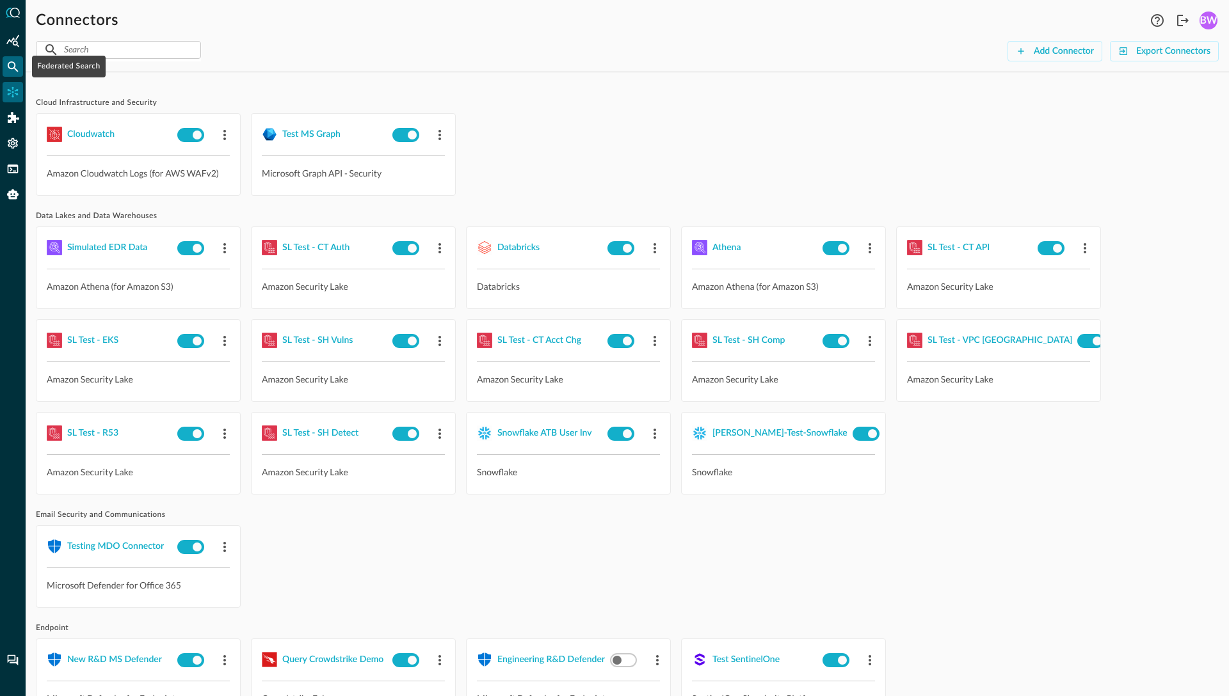
click at [19, 65] on div "Federated Search" at bounding box center [13, 66] width 20 height 20
